Goal: Task Accomplishment & Management: Use online tool/utility

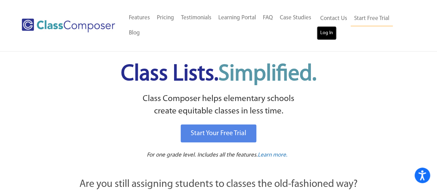
click at [329, 39] on link "Log In" at bounding box center [327, 33] width 20 height 14
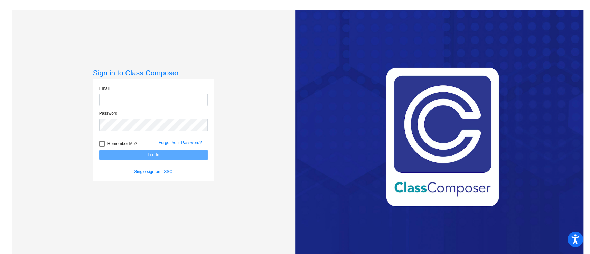
type input "hollandl@harrisontwp.k12.nj.us"
click at [158, 156] on button "Log In" at bounding box center [153, 155] width 109 height 10
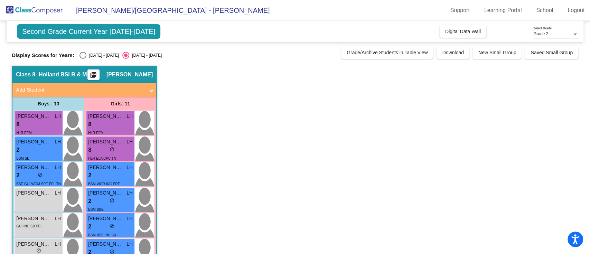
click at [85, 58] on div "Select an option" at bounding box center [83, 55] width 7 height 7
click at [83, 59] on input "2024 - 2025" at bounding box center [83, 59] width 0 height 0
radio input "true"
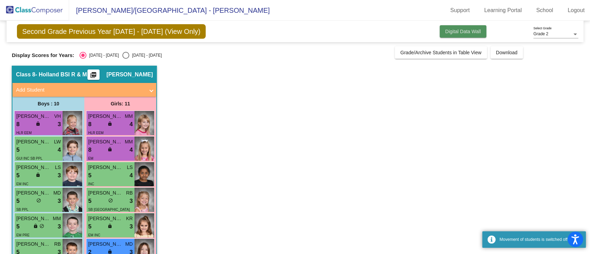
click at [464, 27] on button "Digital Data Wall" at bounding box center [463, 31] width 47 height 12
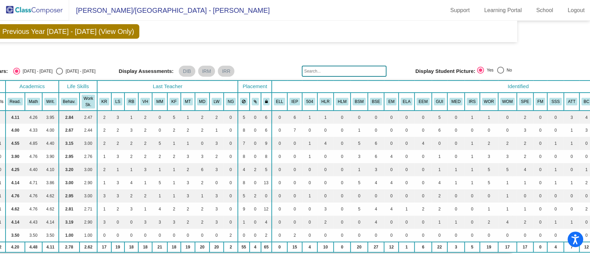
drag, startPoint x: 586, startPoint y: 47, endPoint x: 589, endPoint y: 62, distance: 15.5
click at [589, 62] on mat-sidenav-content "Grade 2 Select Grade Second Grade Previous Year 2024 - 2025 (View Only) Add, Mo…" at bounding box center [295, 137] width 590 height 233
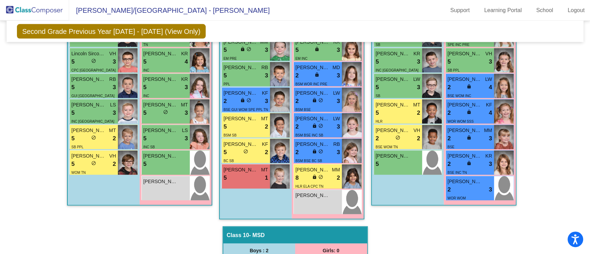
scroll to position [1032, 0]
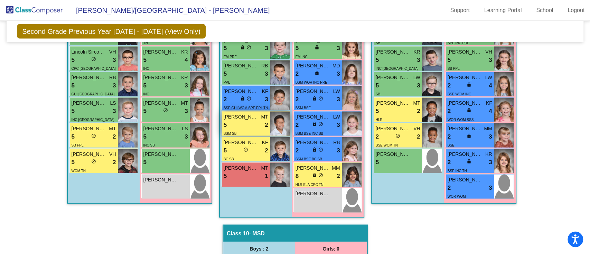
click at [277, 121] on img at bounding box center [280, 124] width 20 height 24
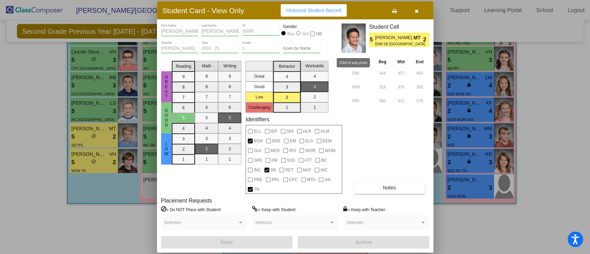
click at [351, 36] on img at bounding box center [354, 38] width 24 height 29
click at [399, 187] on button "Notes" at bounding box center [389, 187] width 71 height 12
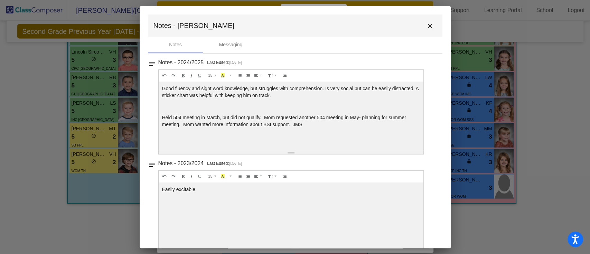
click at [430, 20] on button "close" at bounding box center [430, 26] width 14 height 14
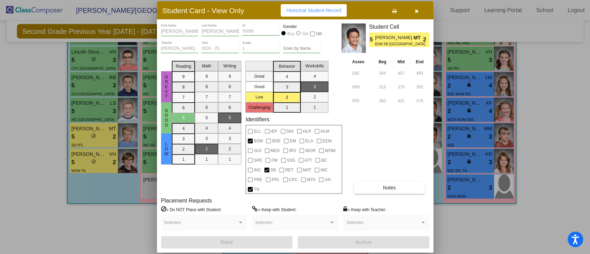
click at [384, 189] on span "Notes" at bounding box center [389, 188] width 13 height 6
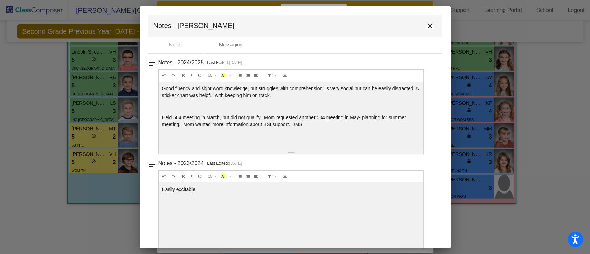
click at [429, 26] on mat-icon "close" at bounding box center [430, 26] width 8 height 8
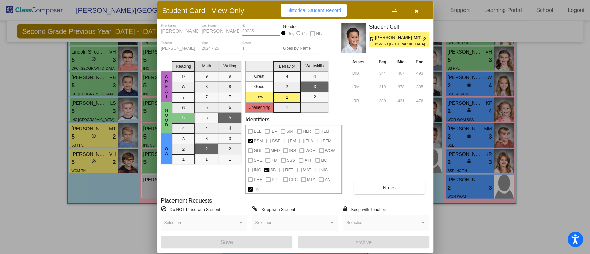
click at [415, 10] on icon "button" at bounding box center [417, 11] width 4 height 5
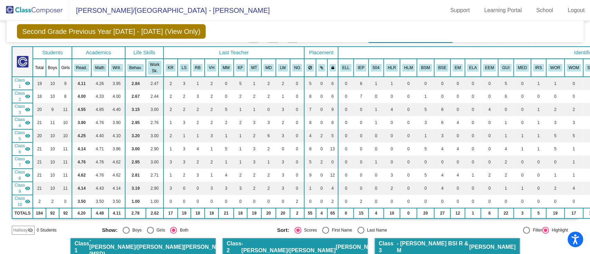
scroll to position [0, 0]
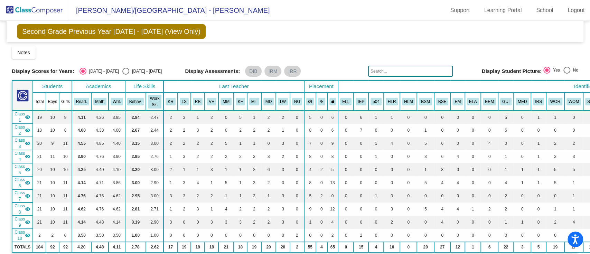
click at [328, 59] on div "Display Scores for Years: 2024 - 2025 2025 - 2026 Grade/Archive Students in Tab…" at bounding box center [295, 157] width 567 height 222
